Goal: Entertainment & Leisure: Consume media (video, audio)

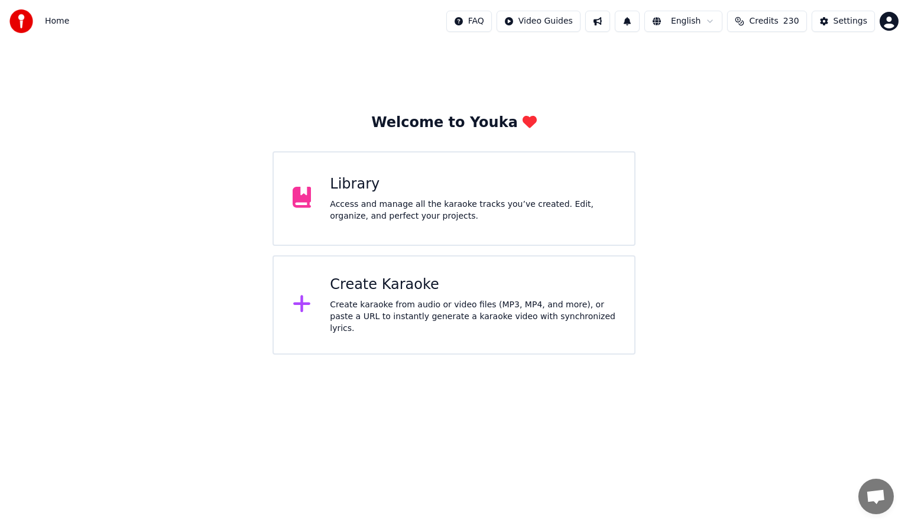
click at [409, 192] on div "Library" at bounding box center [473, 184] width 286 height 19
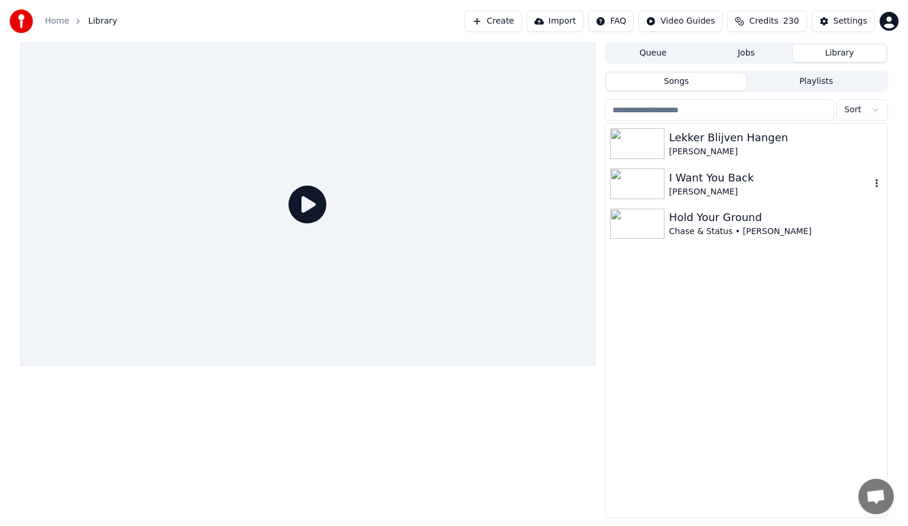
click at [640, 183] on img at bounding box center [637, 183] width 54 height 31
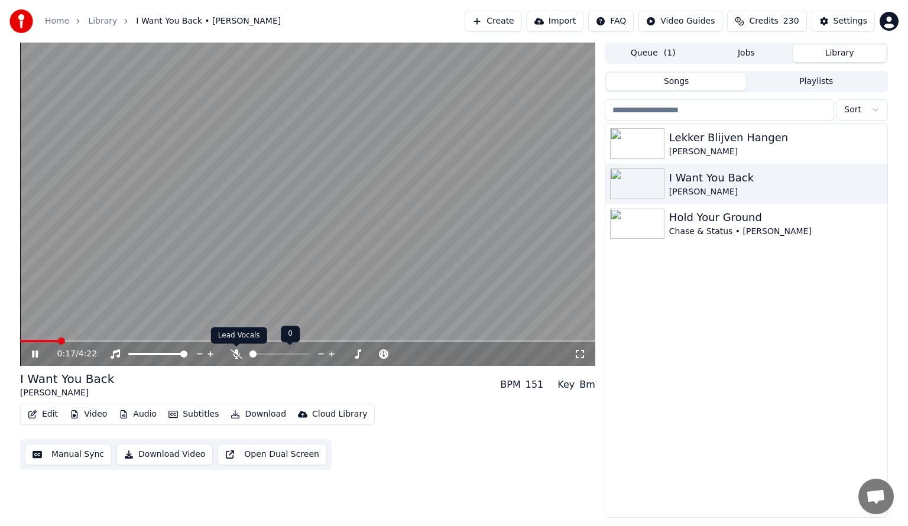
click at [236, 352] on icon at bounding box center [237, 353] width 12 height 9
click at [236, 351] on icon at bounding box center [236, 353] width 7 height 9
click at [34, 355] on icon at bounding box center [44, 353] width 28 height 9
click at [76, 459] on button "Manual Sync" at bounding box center [68, 454] width 87 height 21
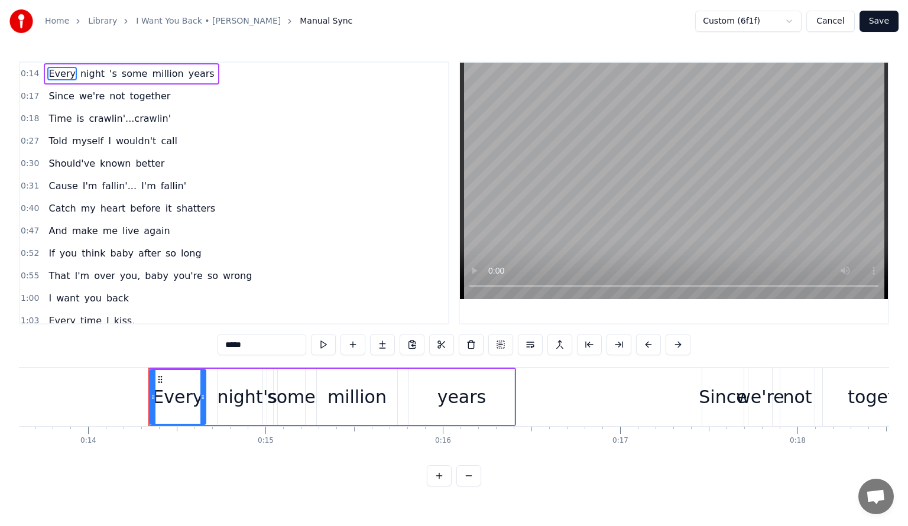
scroll to position [0, 2484]
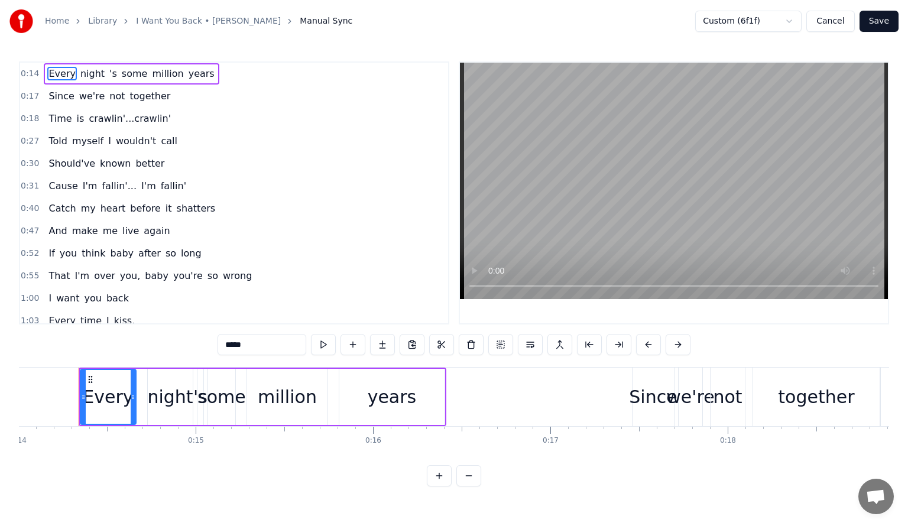
click at [60, 21] on link "Home" at bounding box center [57, 21] width 24 height 12
